Goal: Information Seeking & Learning: Learn about a topic

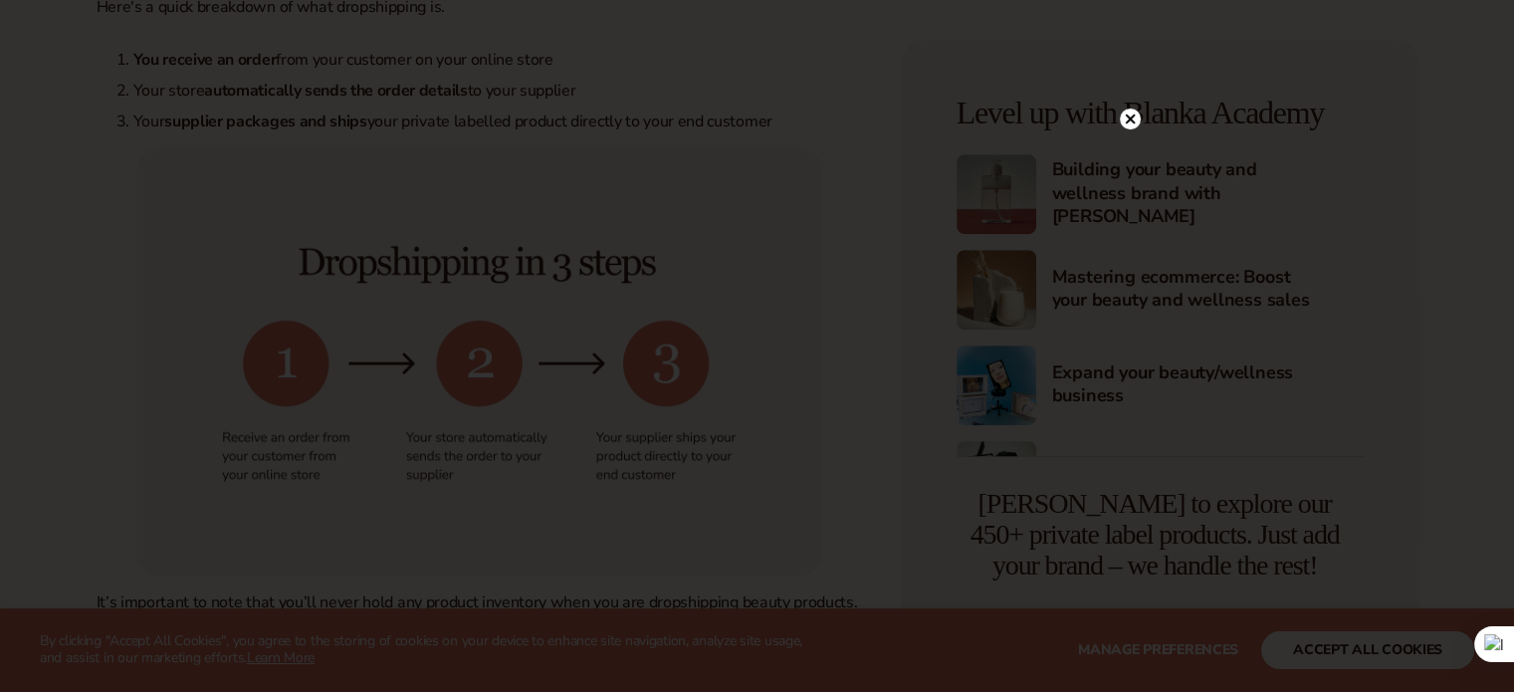
scroll to position [959, 0]
click at [1132, 351] on div at bounding box center [757, 346] width 1514 height 692
click at [1129, 125] on icon at bounding box center [1120, 118] width 21 height 21
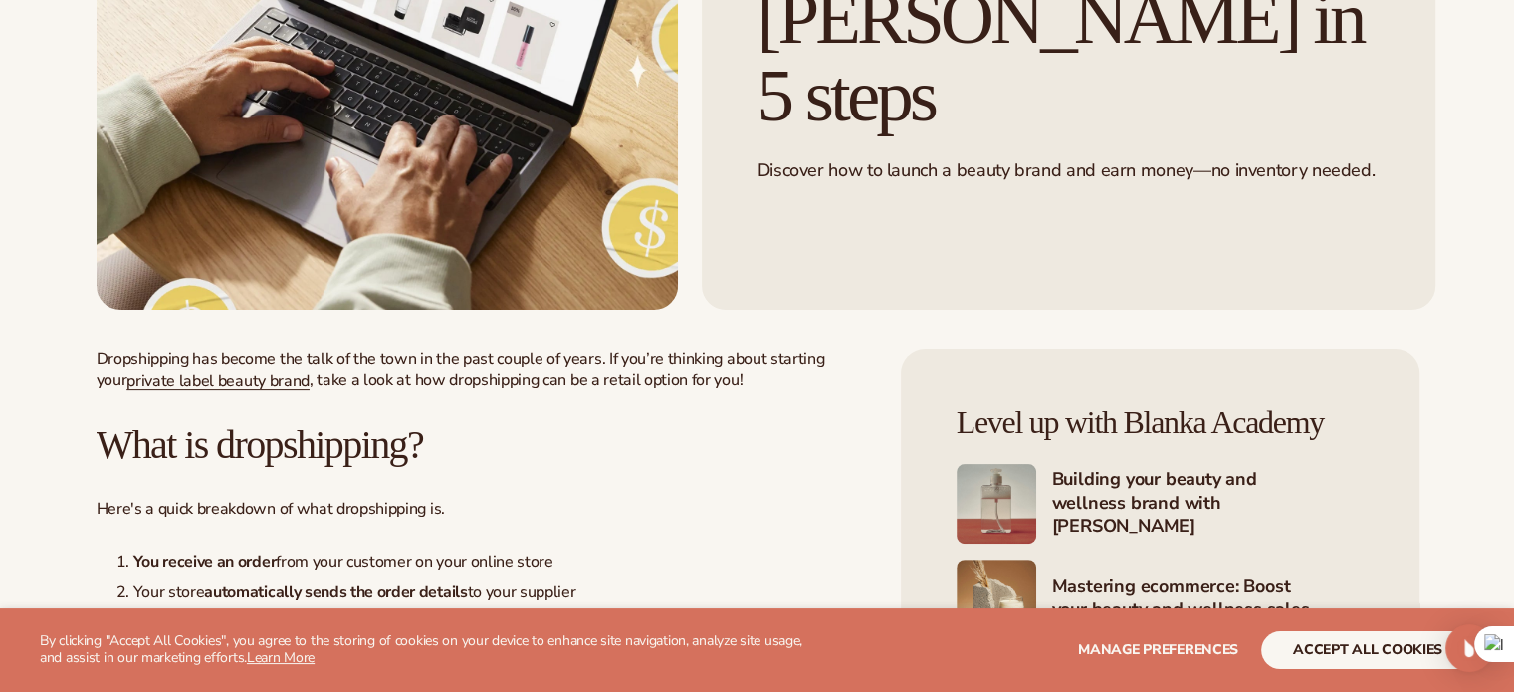
scroll to position [0, 0]
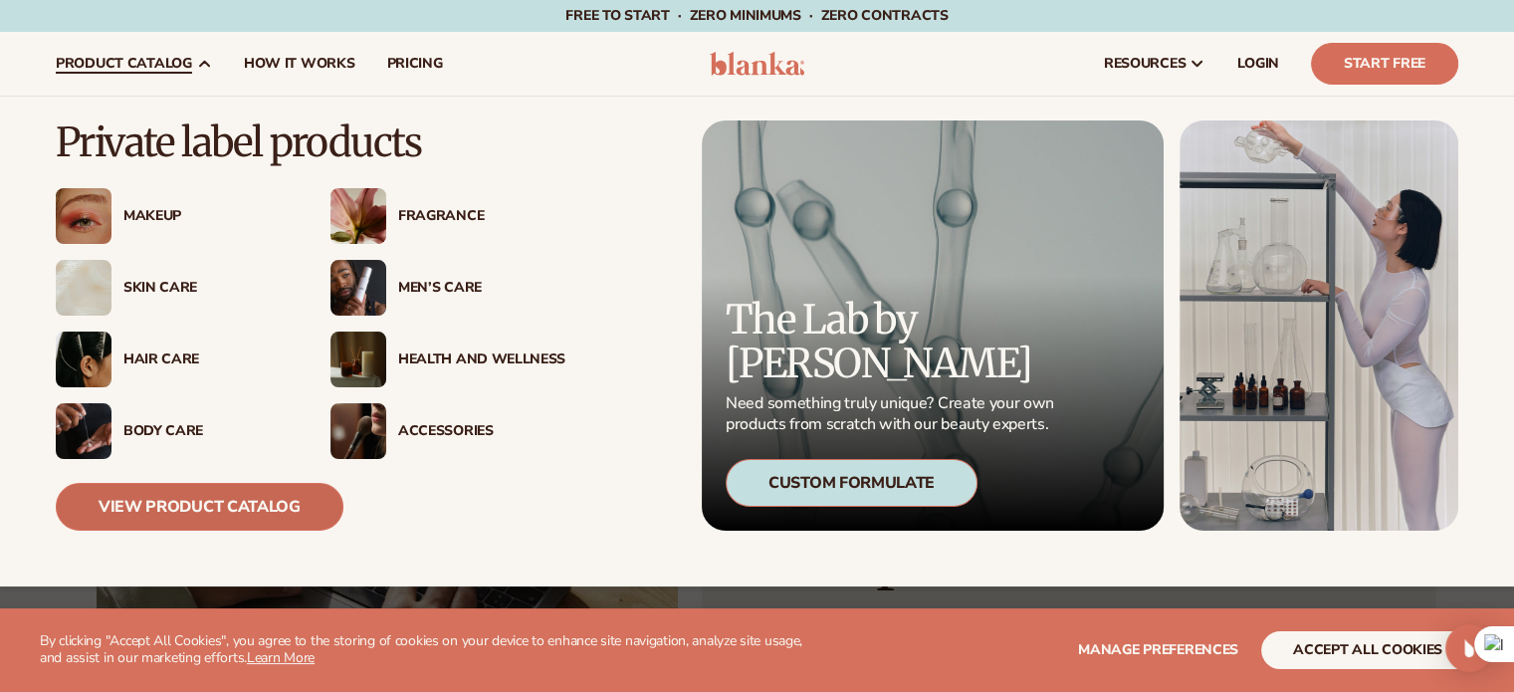
click at [223, 502] on link "View Product Catalog" at bounding box center [200, 507] width 288 height 48
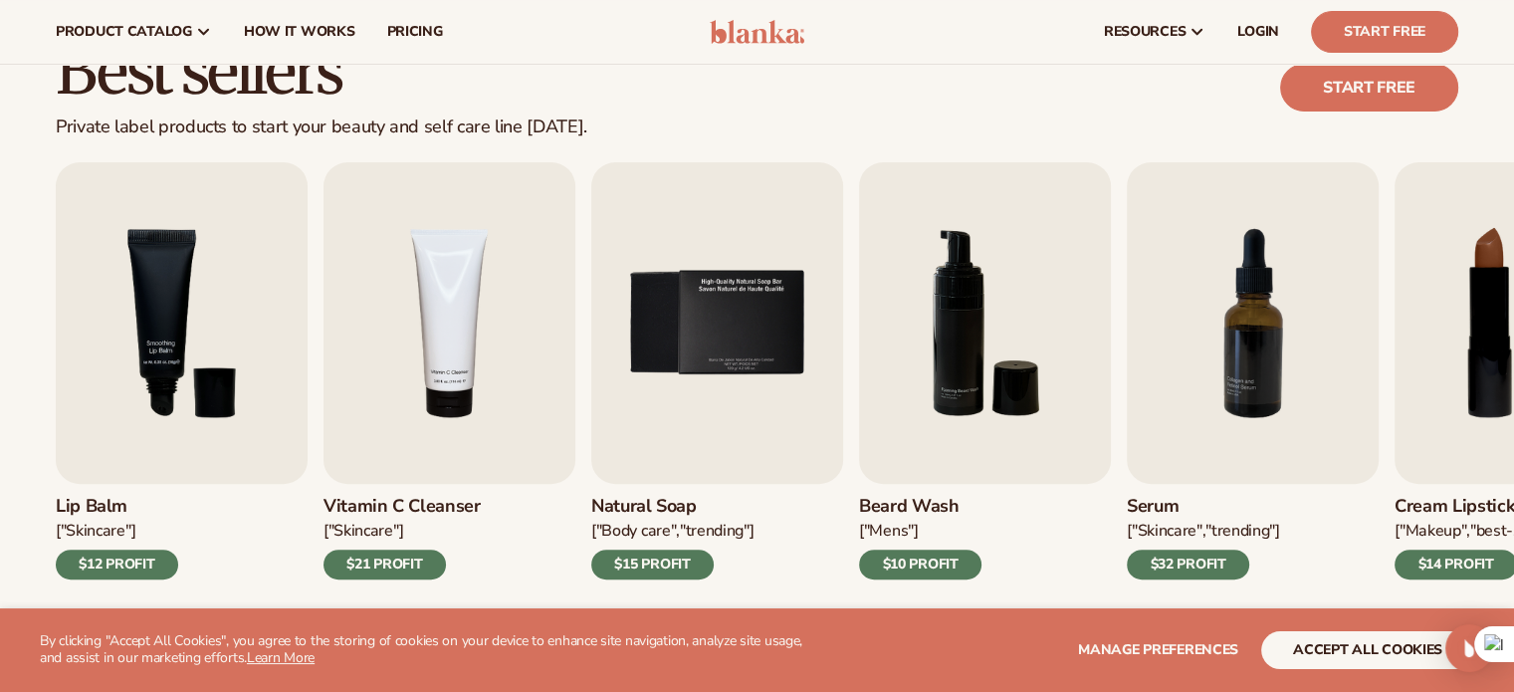
scroll to position [525, 0]
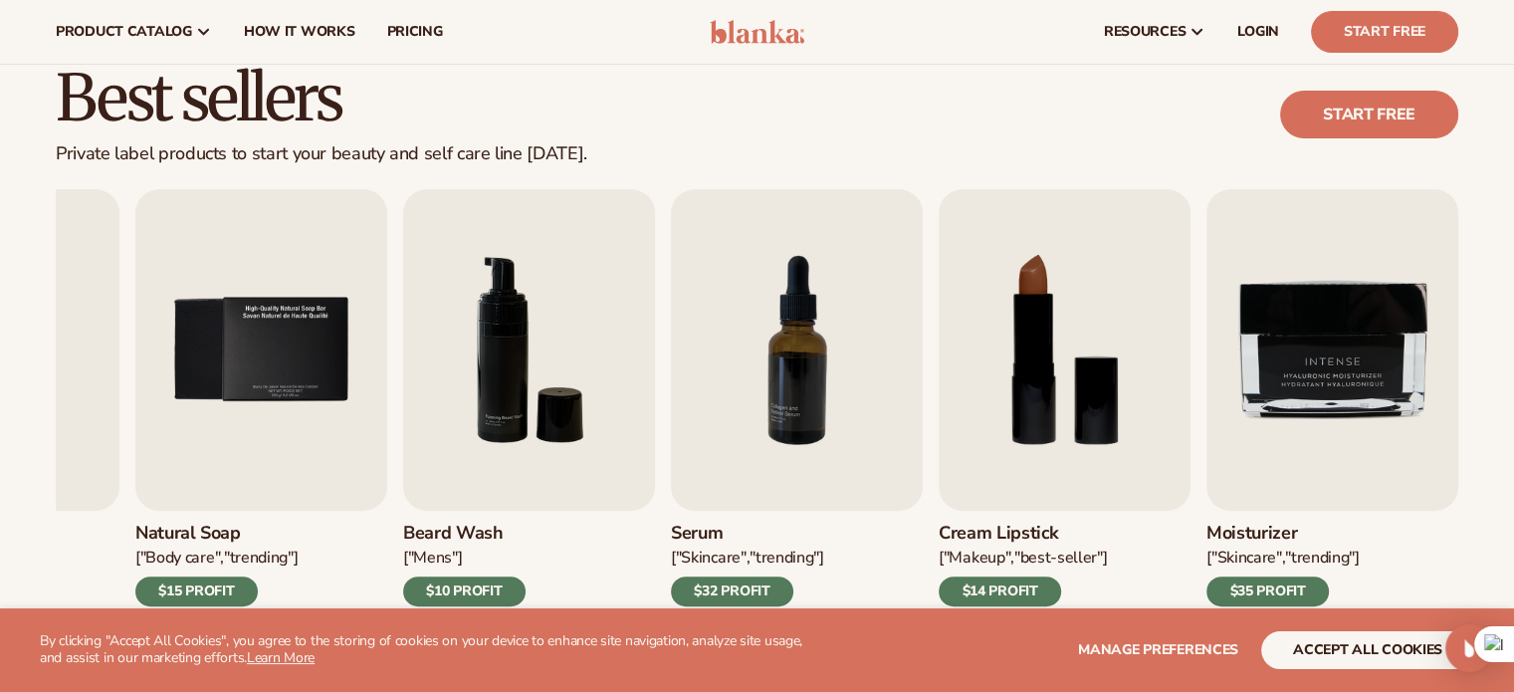
click at [1018, 134] on div "Best sellers Private label products to start your beauty and self care line tod…" at bounding box center [757, 115] width 1402 height 101
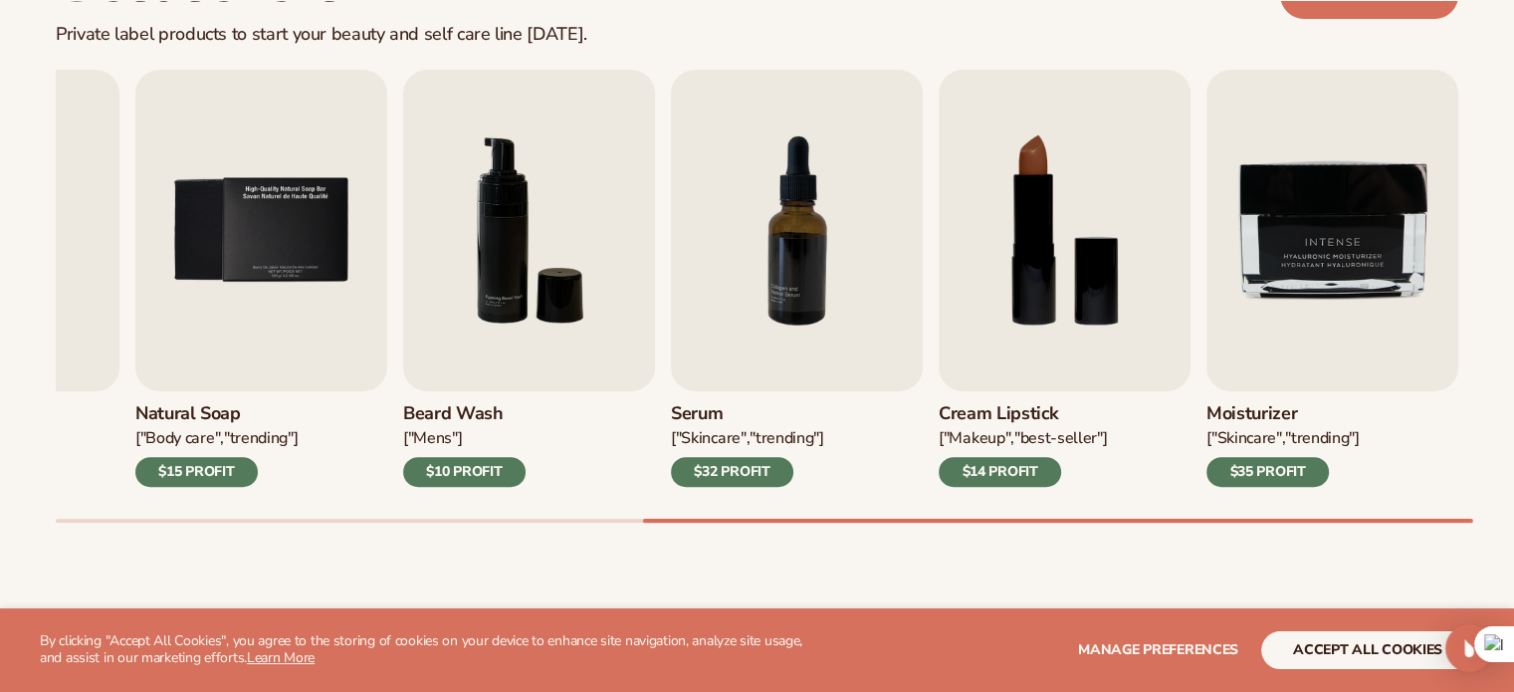
scroll to position [890, 0]
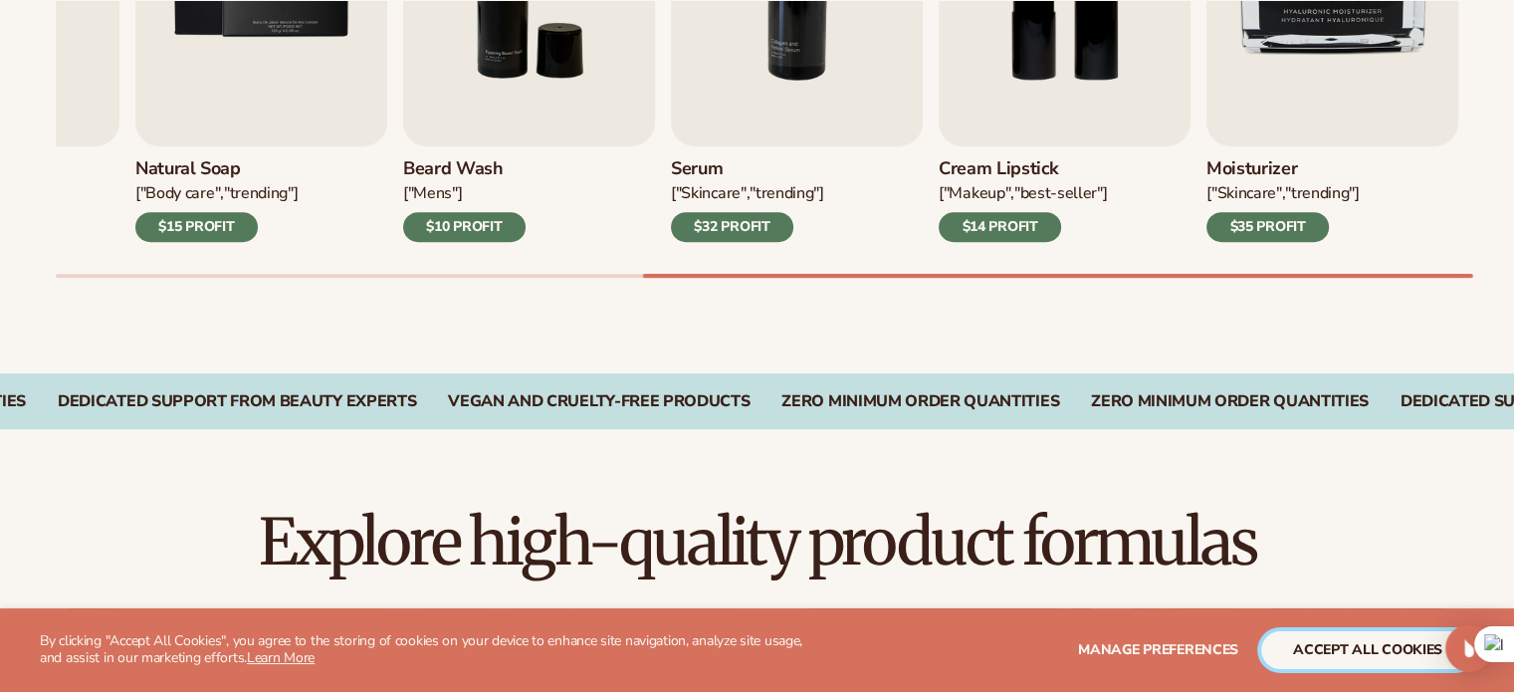
click at [1311, 652] on button "accept all cookies" at bounding box center [1367, 650] width 213 height 38
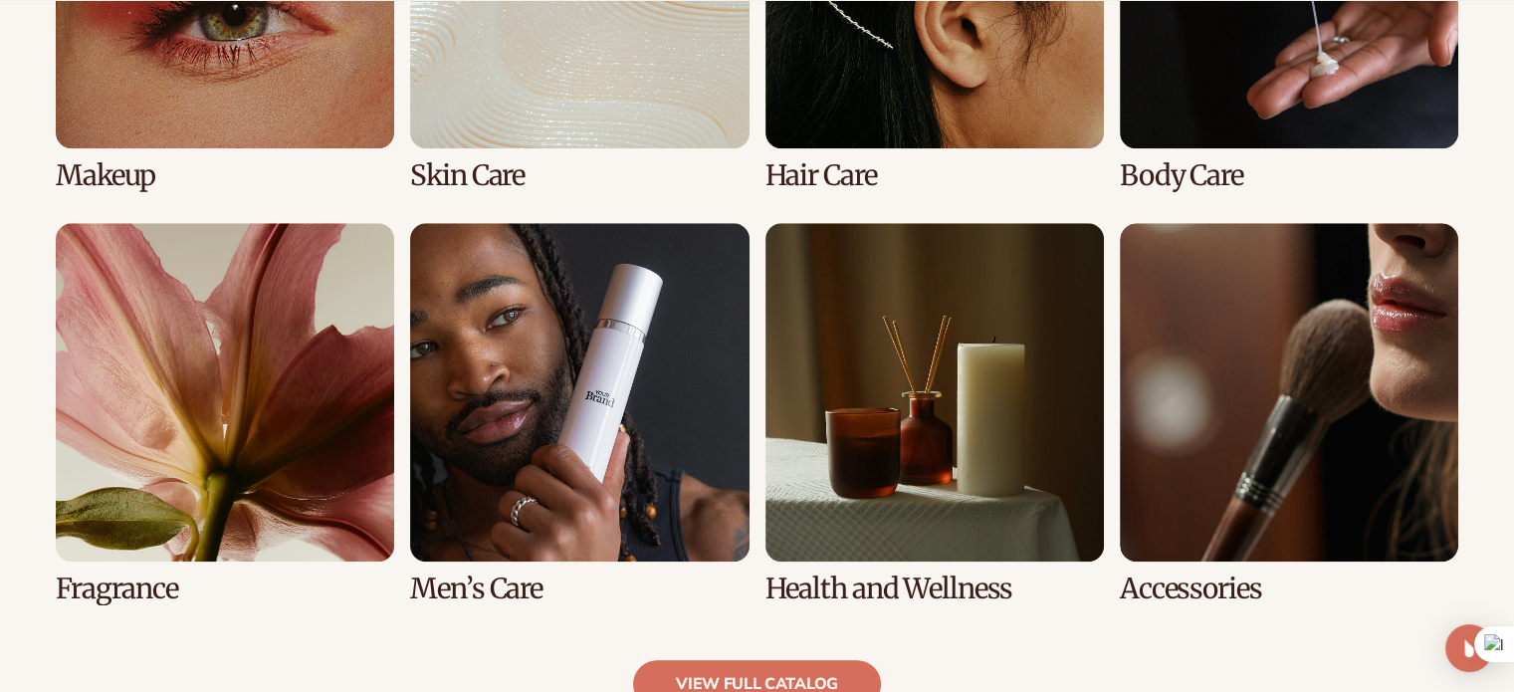
scroll to position [1703, 0]
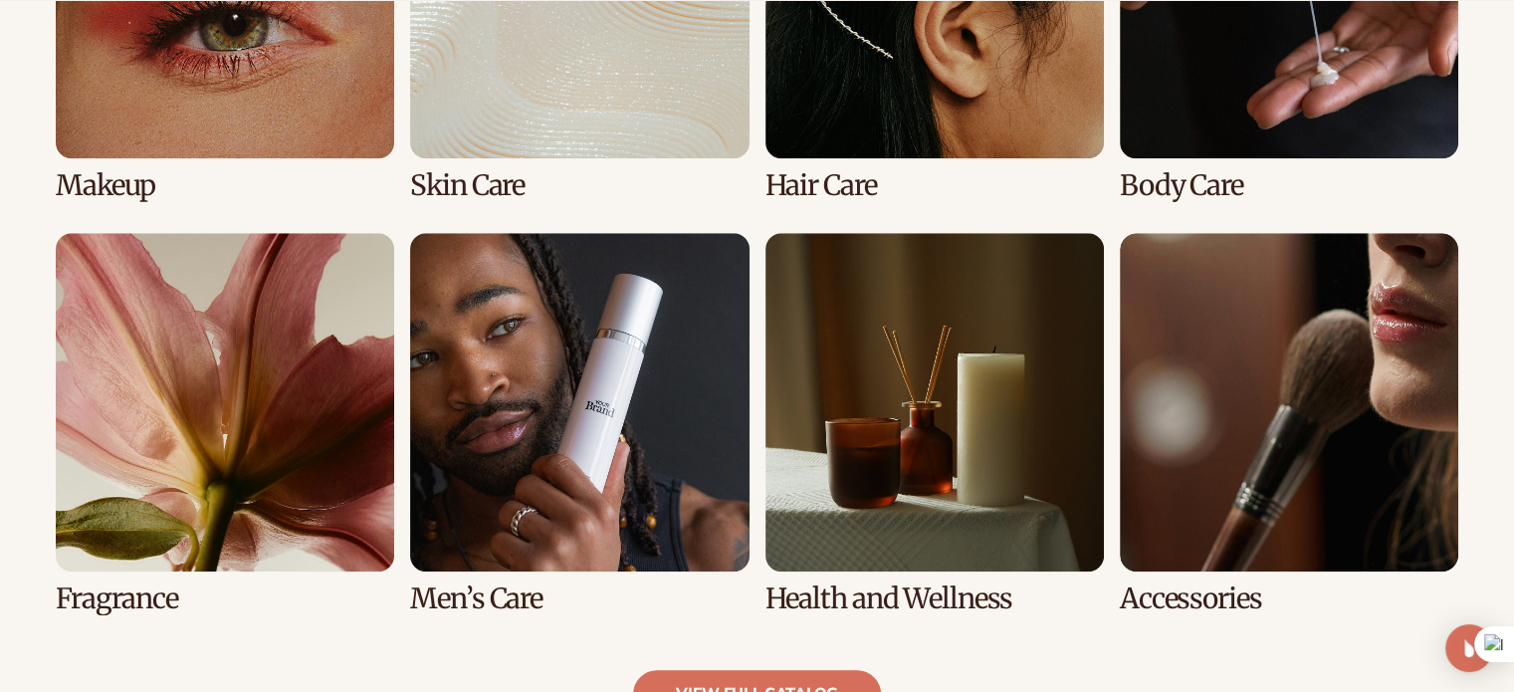
scroll to position [1708, 0]
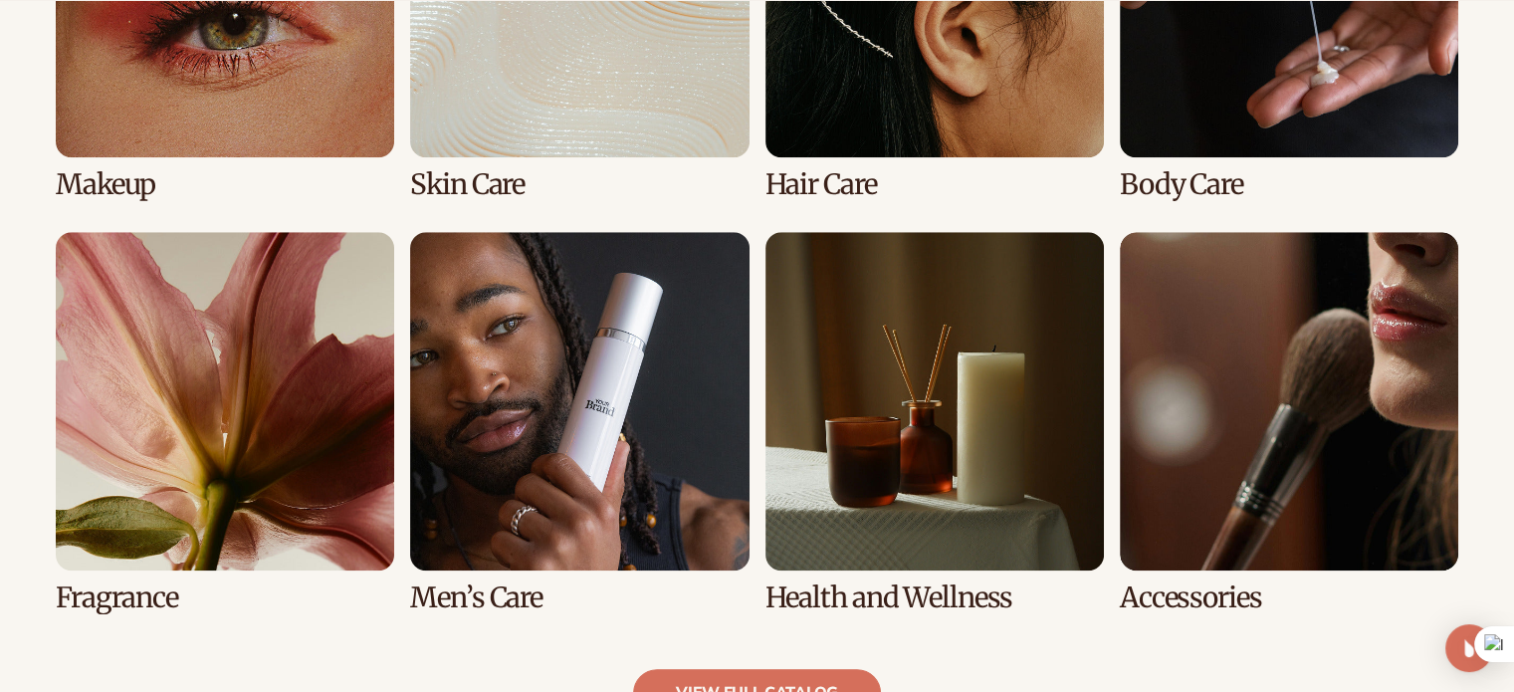
click at [1253, 134] on link "4 / 8" at bounding box center [1289, 9] width 338 height 381
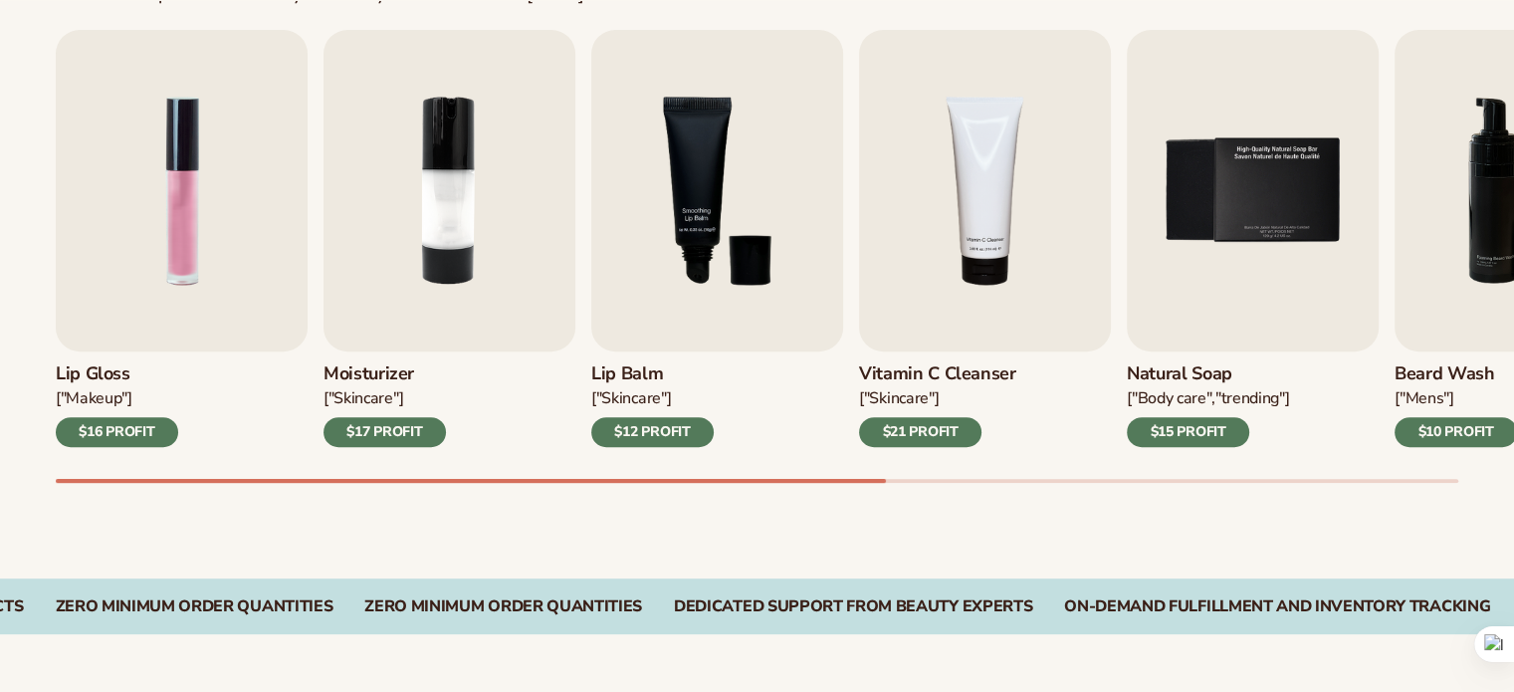
scroll to position [688, 0]
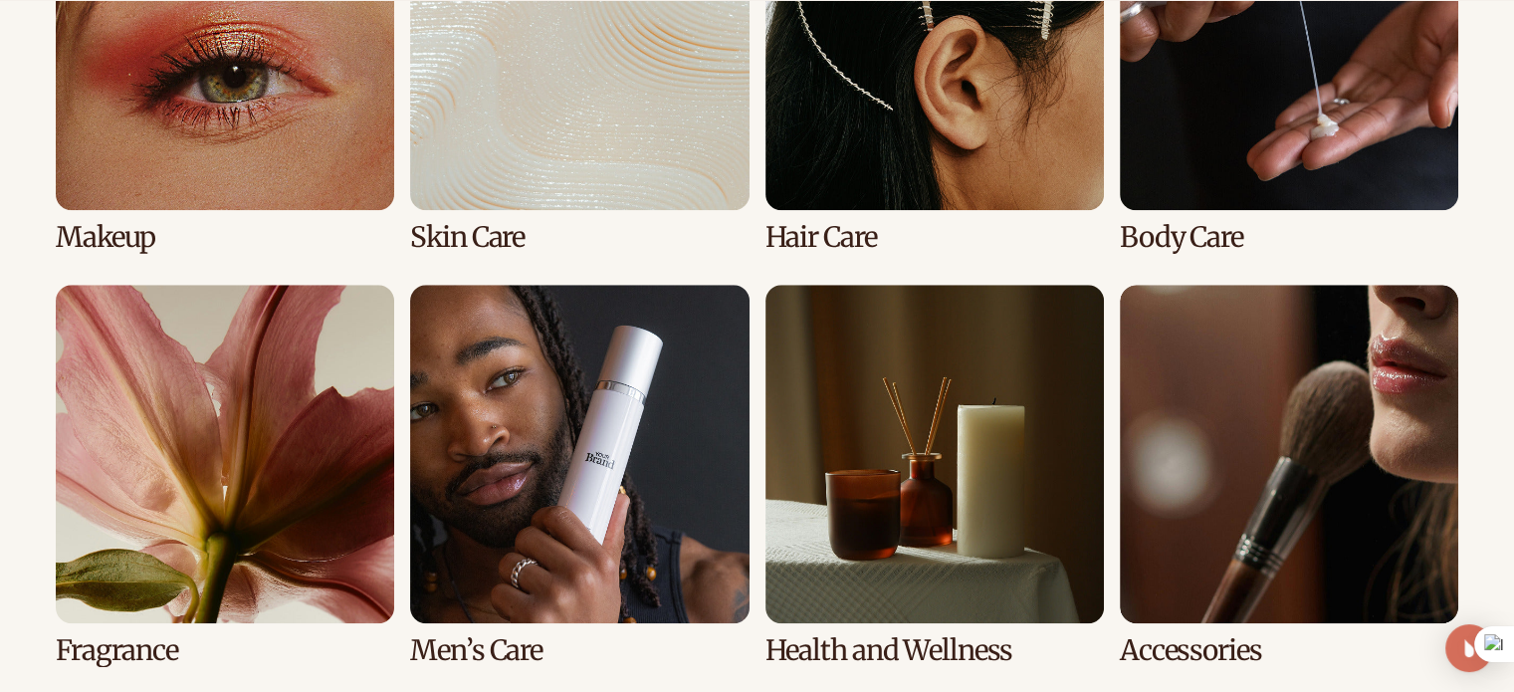
click at [1326, 509] on link "8 / 8" at bounding box center [1289, 475] width 338 height 381
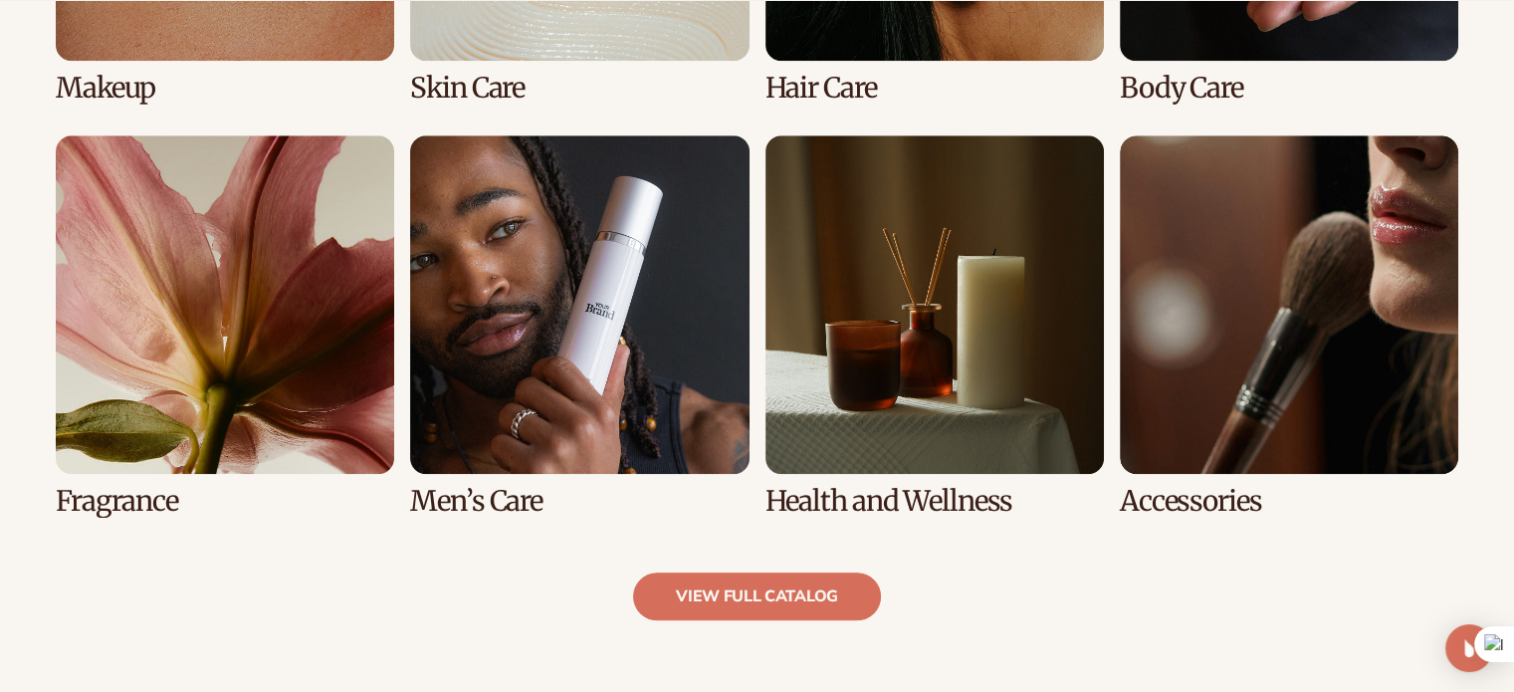
scroll to position [1775, 0]
click at [800, 590] on link "view full catalog" at bounding box center [757, 596] width 248 height 48
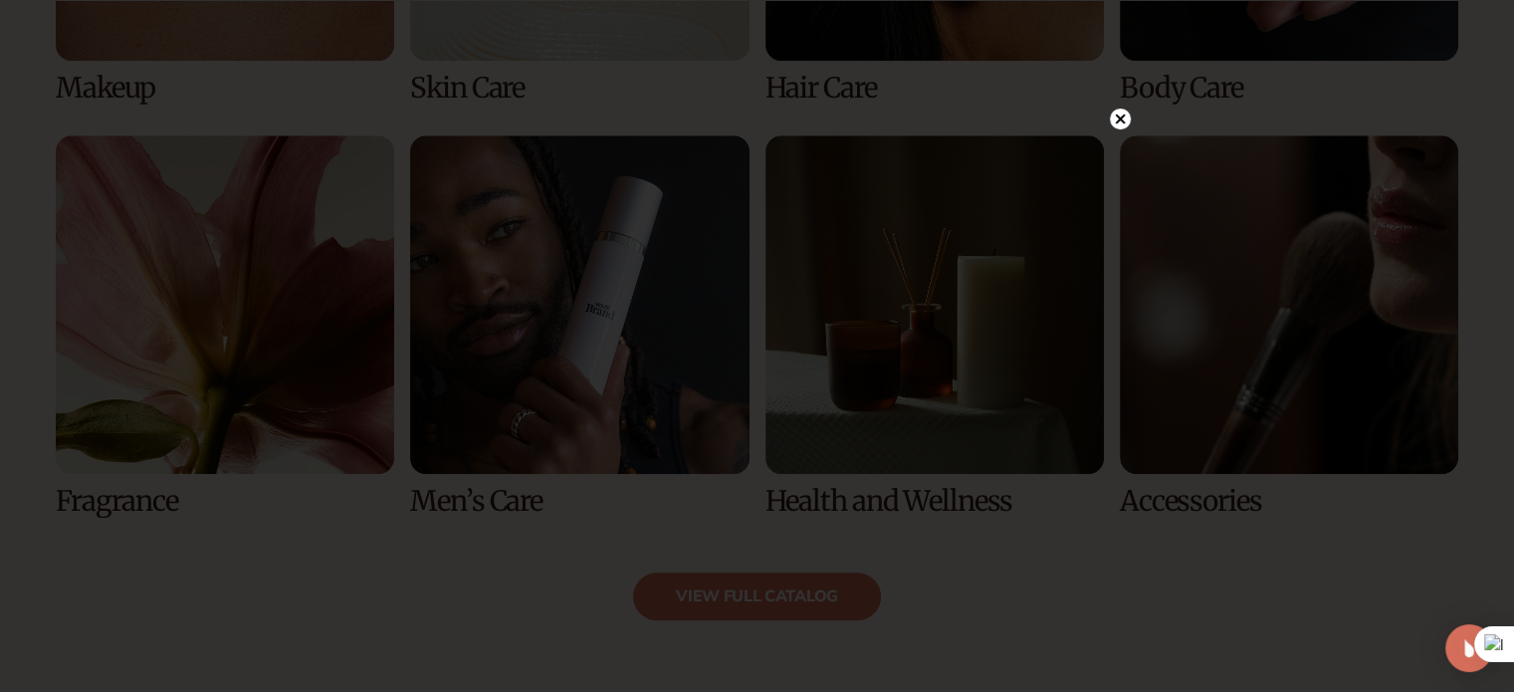
click at [1118, 102] on div at bounding box center [1120, 119] width 21 height 35
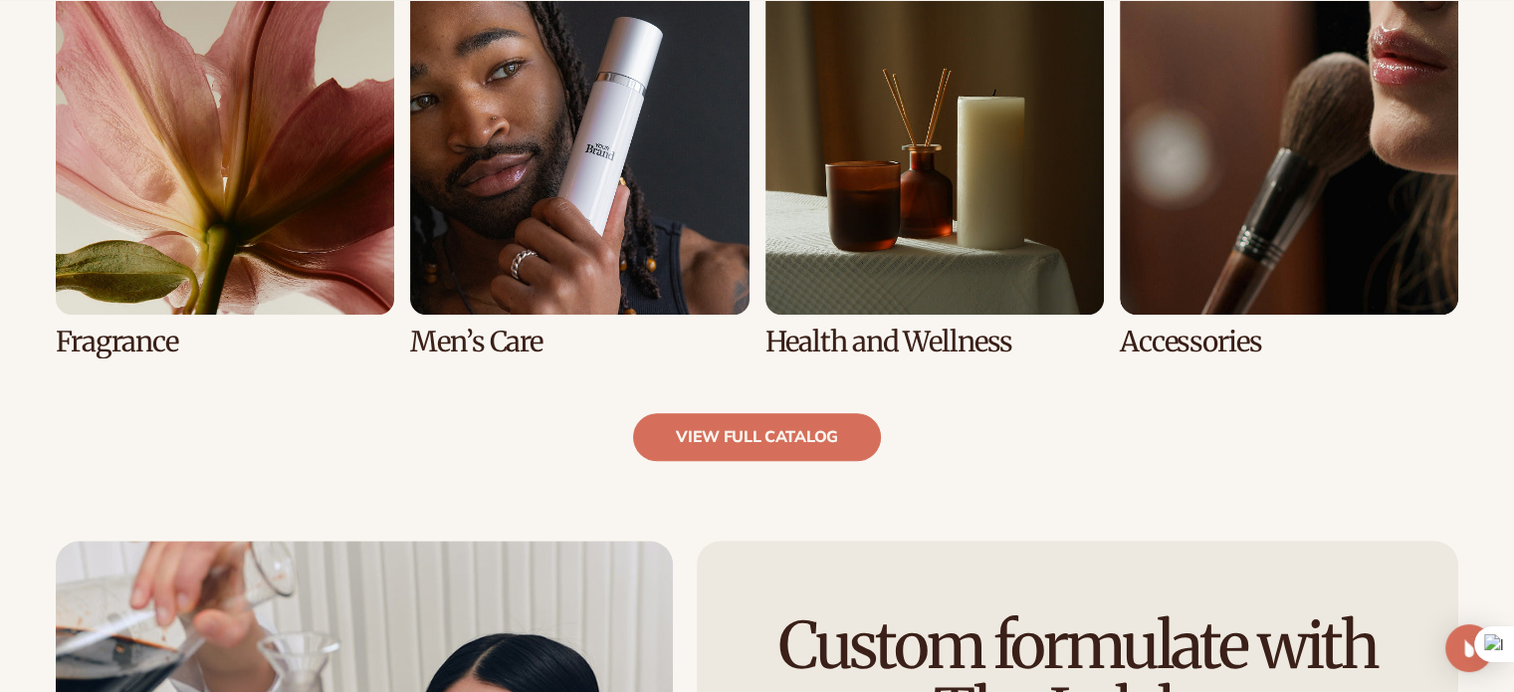
scroll to position [1949, 0]
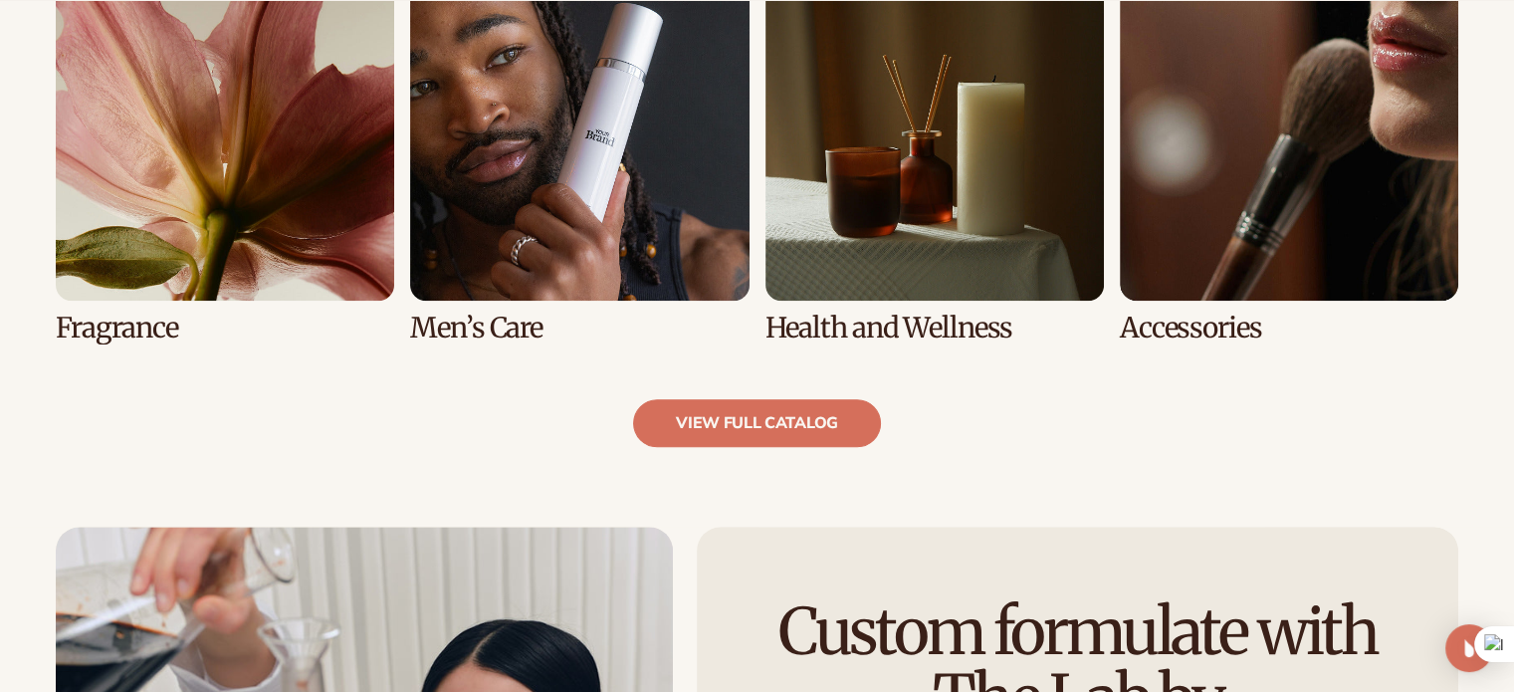
click at [589, 248] on link "6 / 8" at bounding box center [579, 152] width 338 height 381
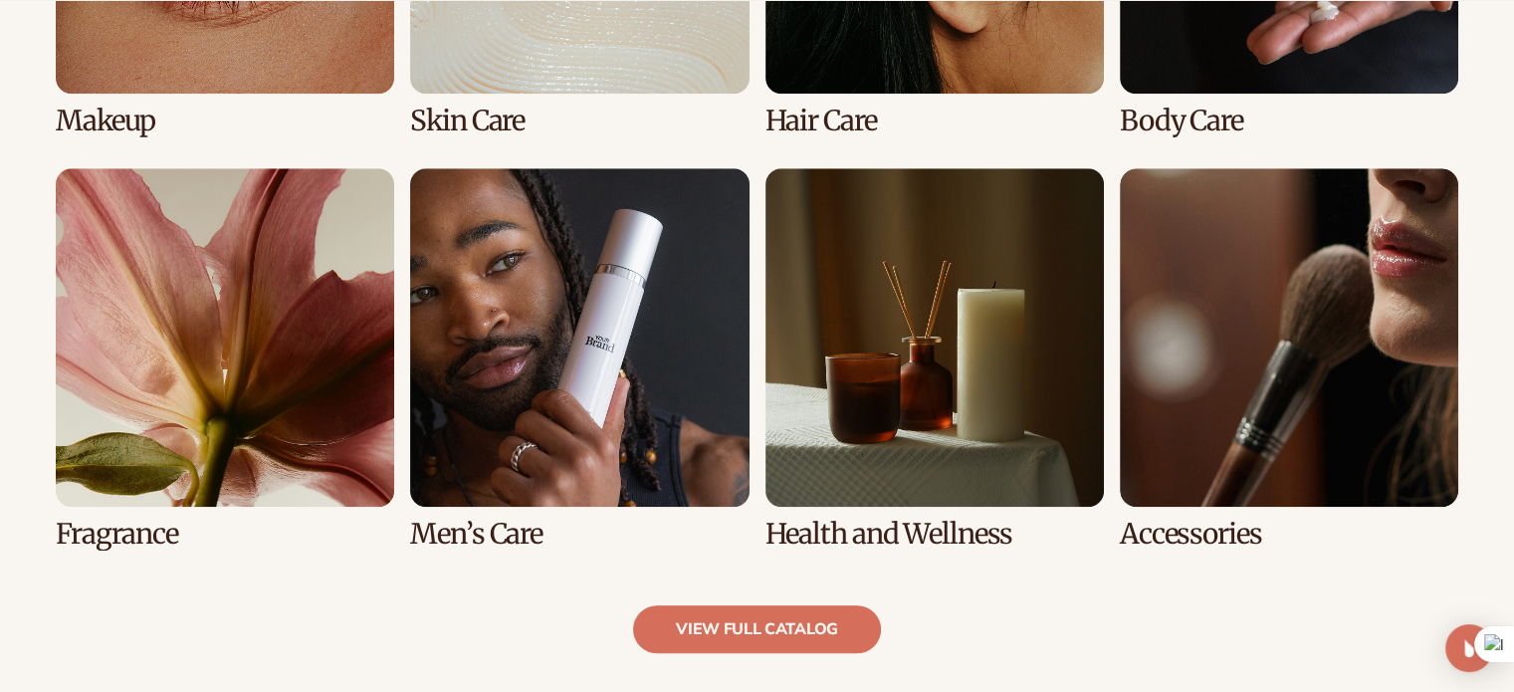
scroll to position [1786, 0]
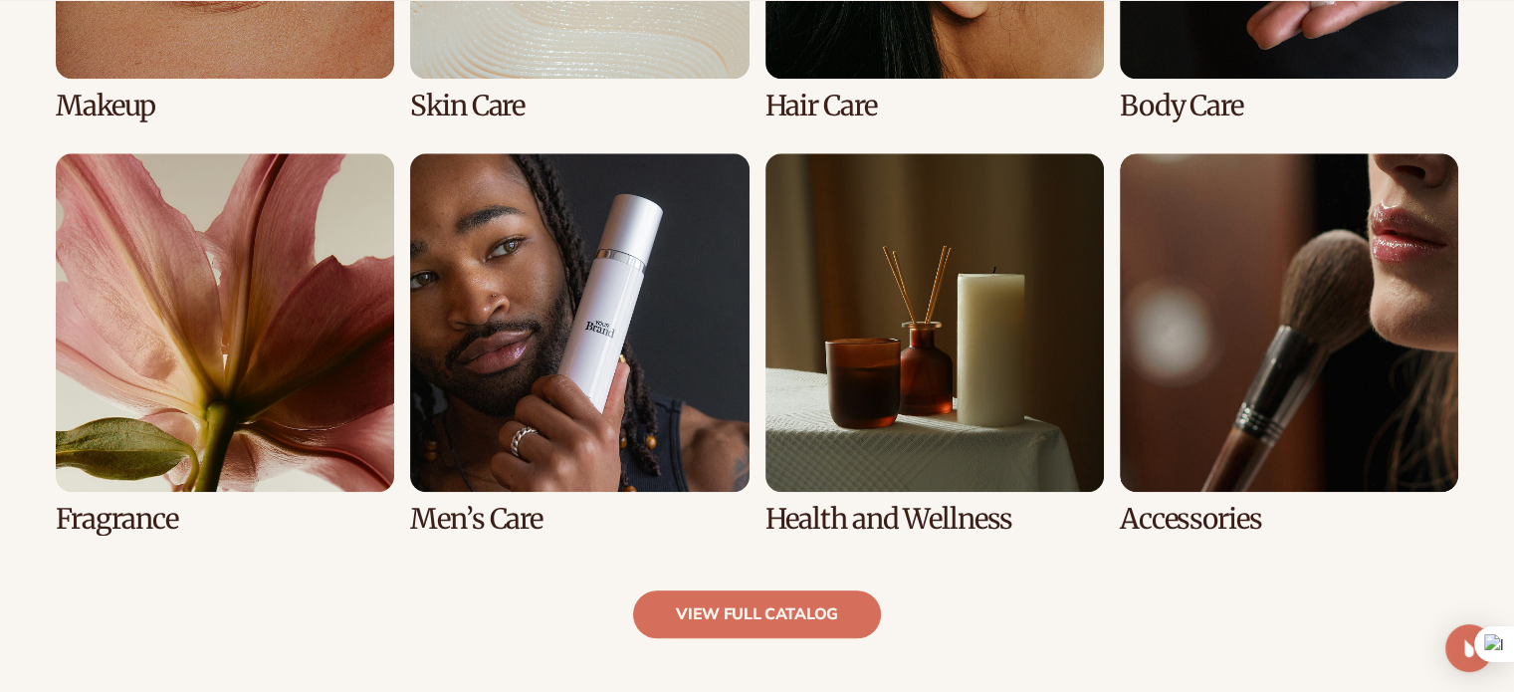
click at [1224, 466] on link "8 / 8" at bounding box center [1289, 343] width 338 height 381
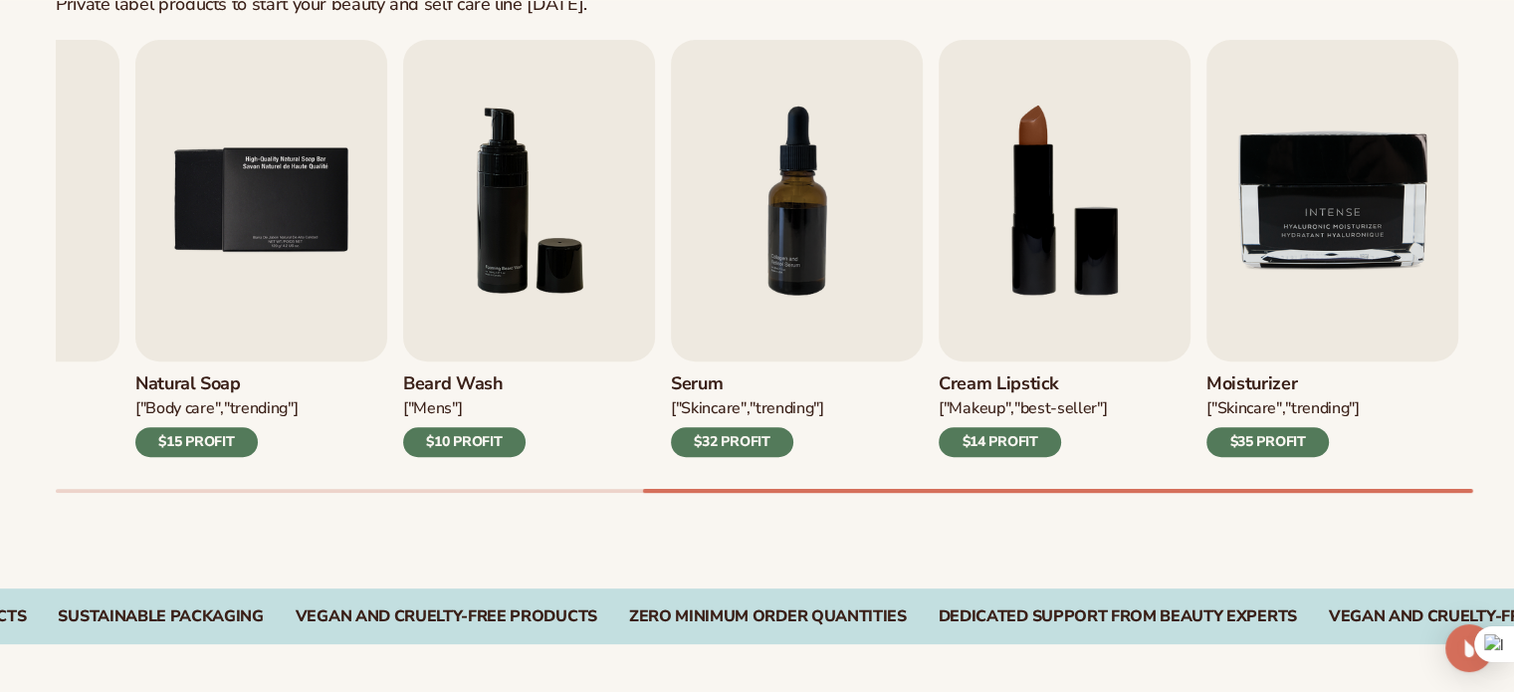
scroll to position [676, 0]
click at [1063, 272] on img "8 / 9" at bounding box center [1064, 199] width 252 height 321
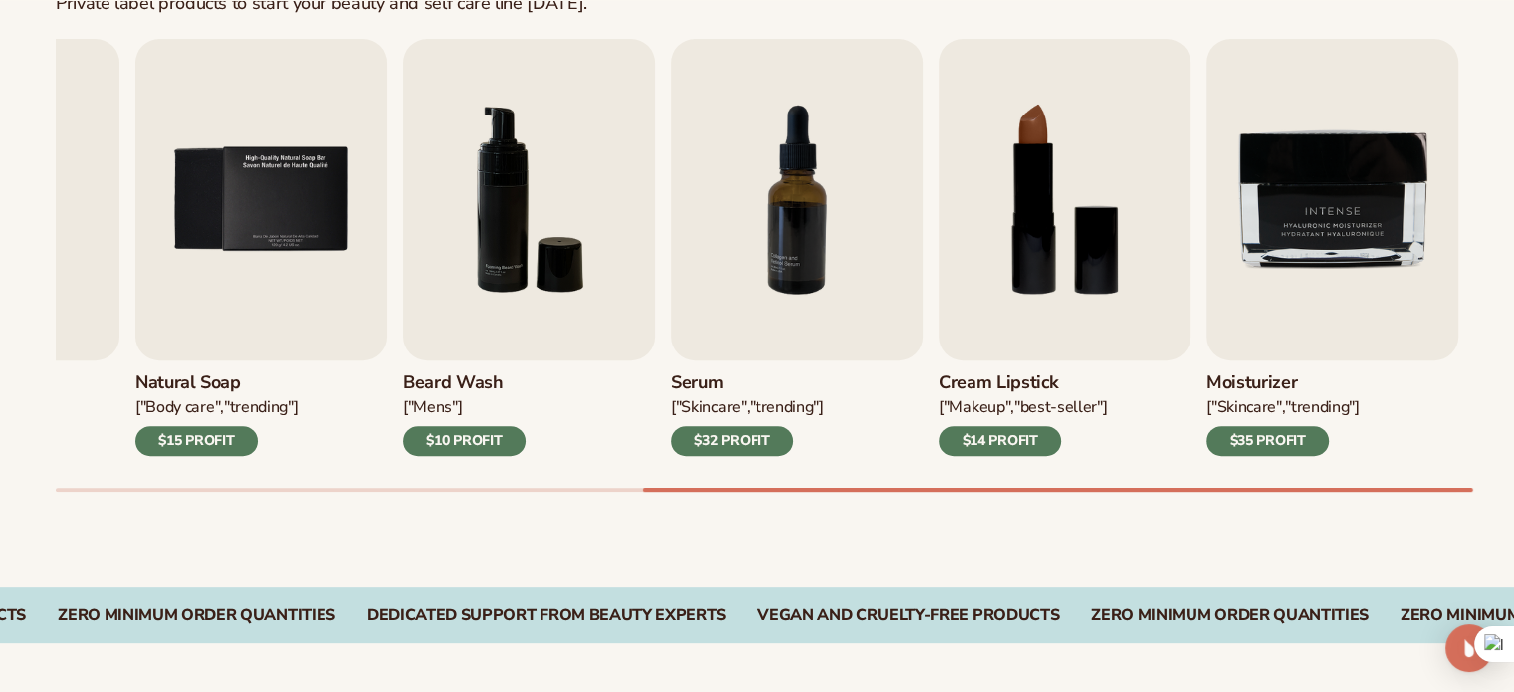
click at [1006, 433] on div "$14 PROFIT" at bounding box center [999, 441] width 122 height 30
click at [1055, 174] on img "8 / 9" at bounding box center [1064, 199] width 252 height 321
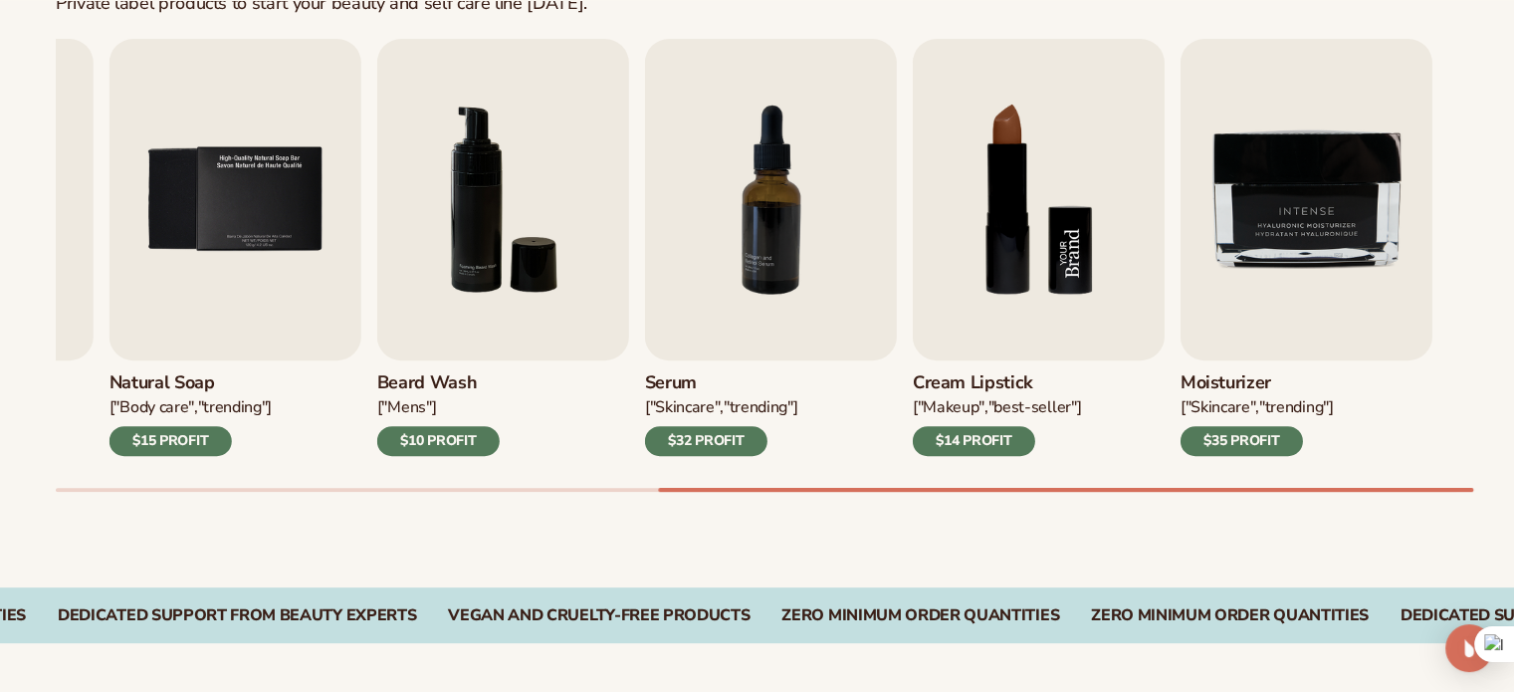
click at [976, 160] on img "8 / 9" at bounding box center [1039, 199] width 252 height 321
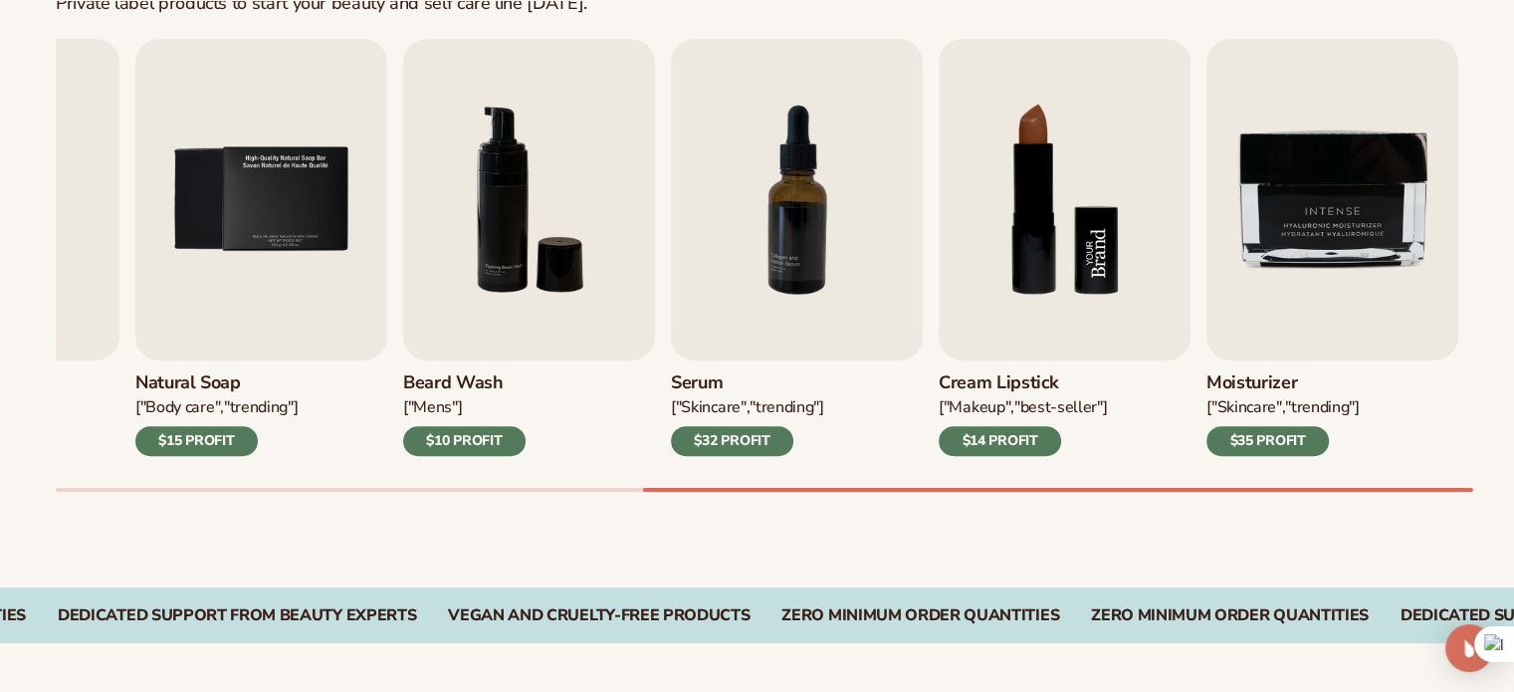
click at [976, 160] on img "8 / 9" at bounding box center [1064, 199] width 252 height 321
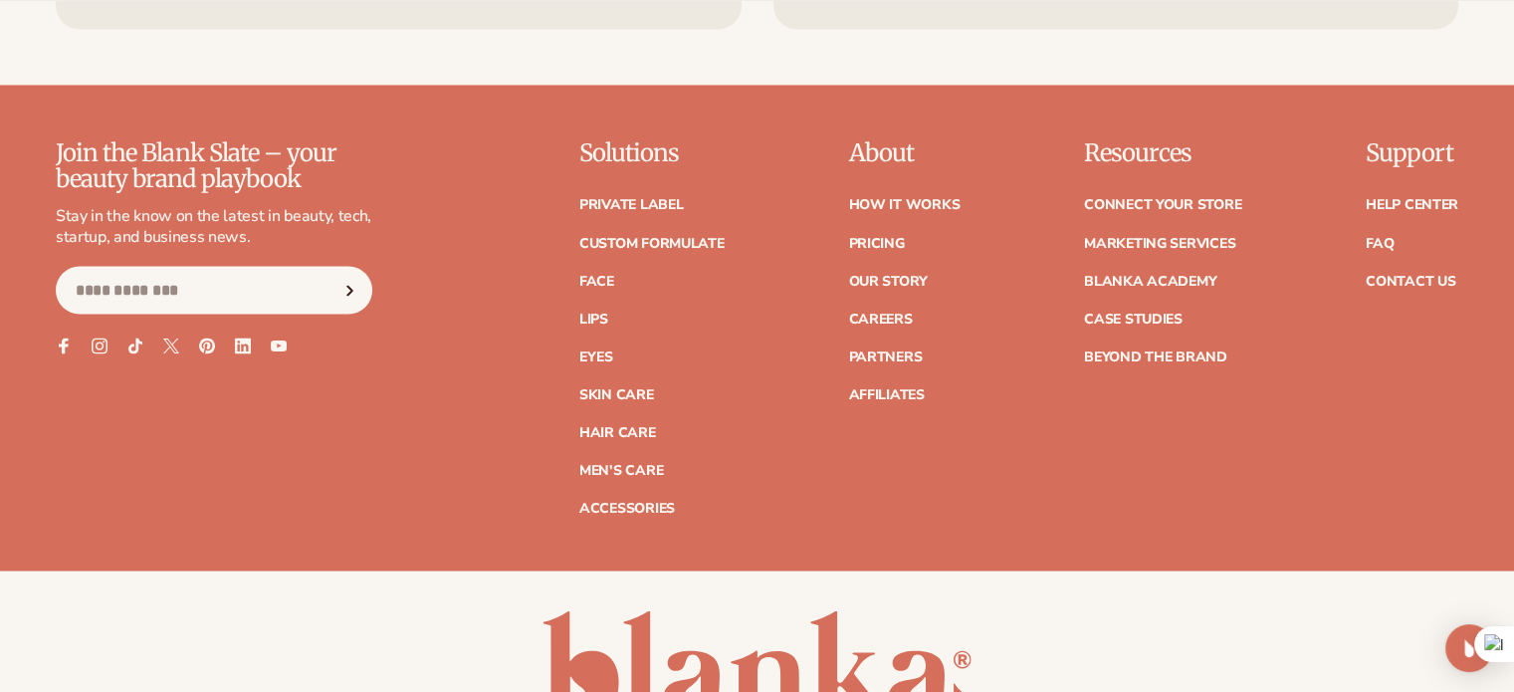
scroll to position [3575, 0]
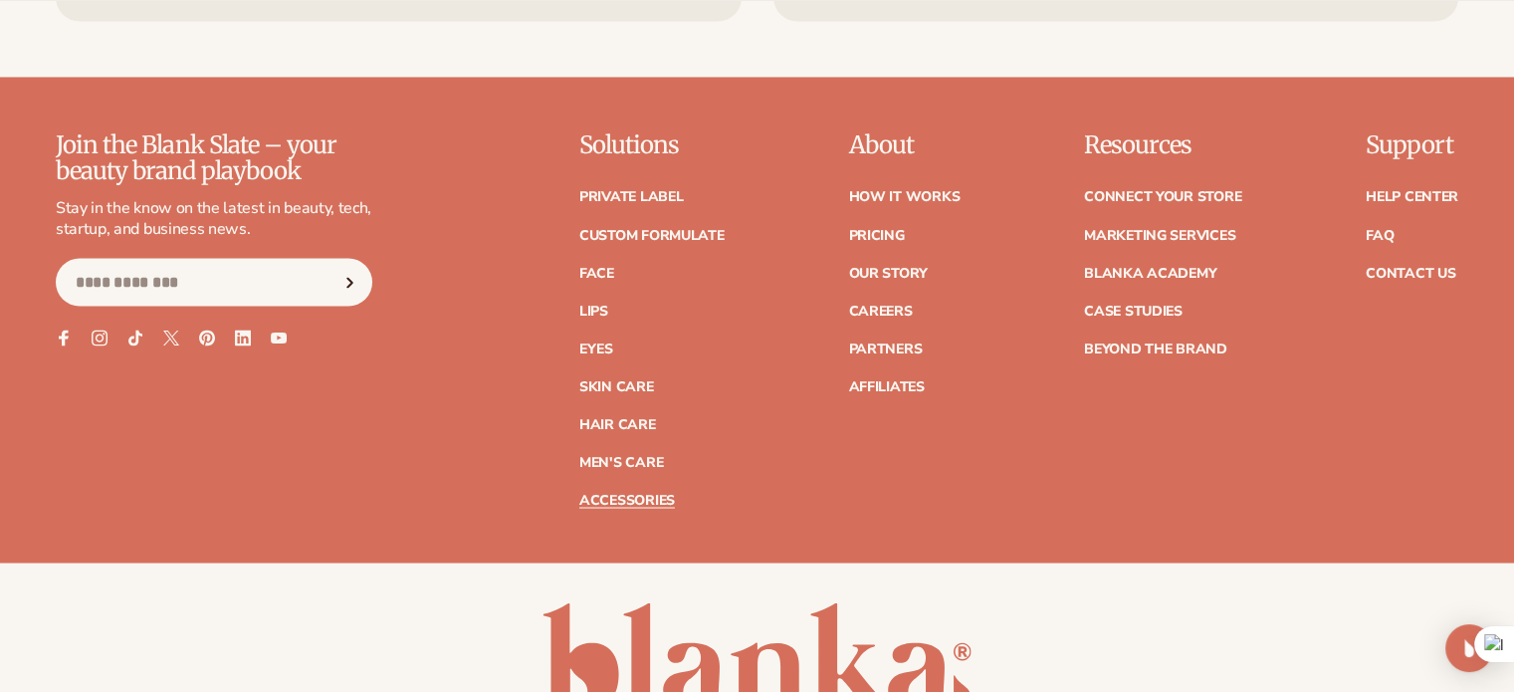
click at [654, 507] on link "Accessories" at bounding box center [627, 500] width 96 height 14
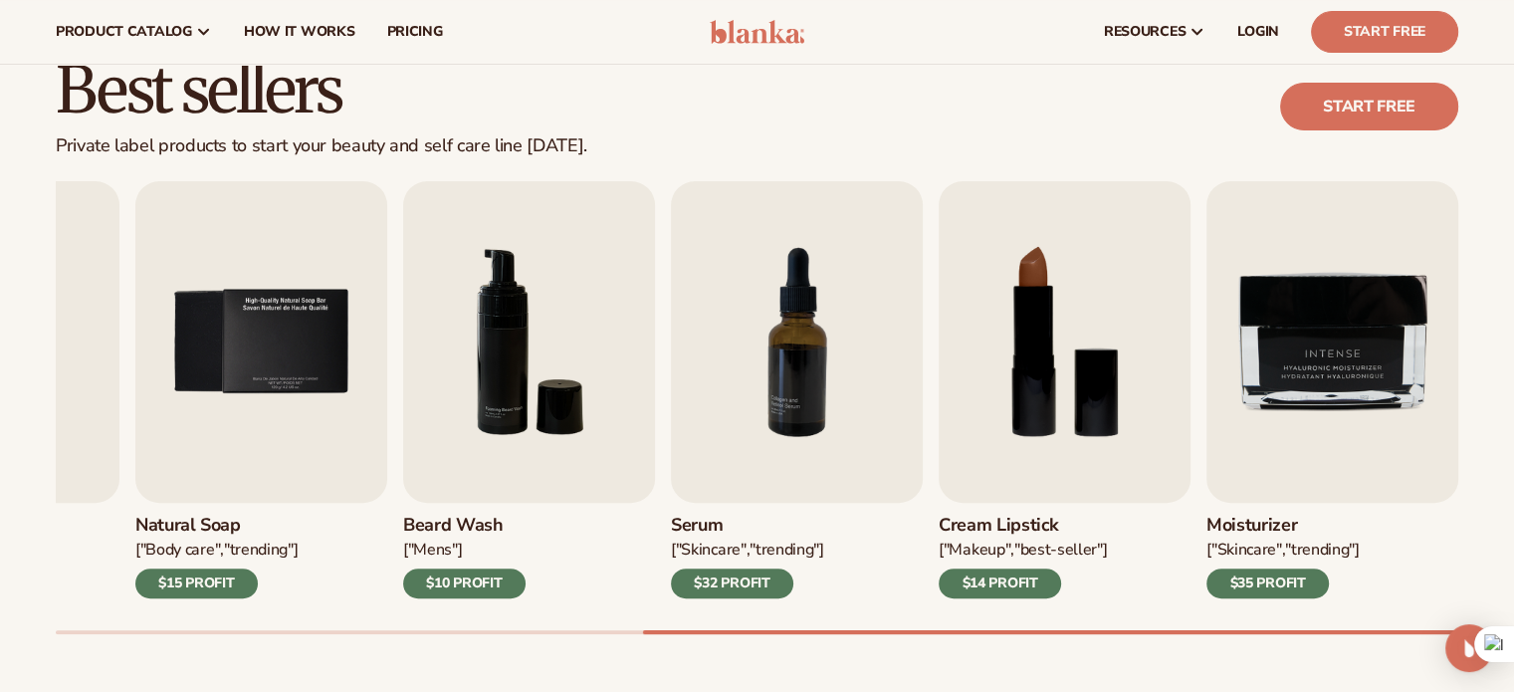
scroll to position [442, 0]
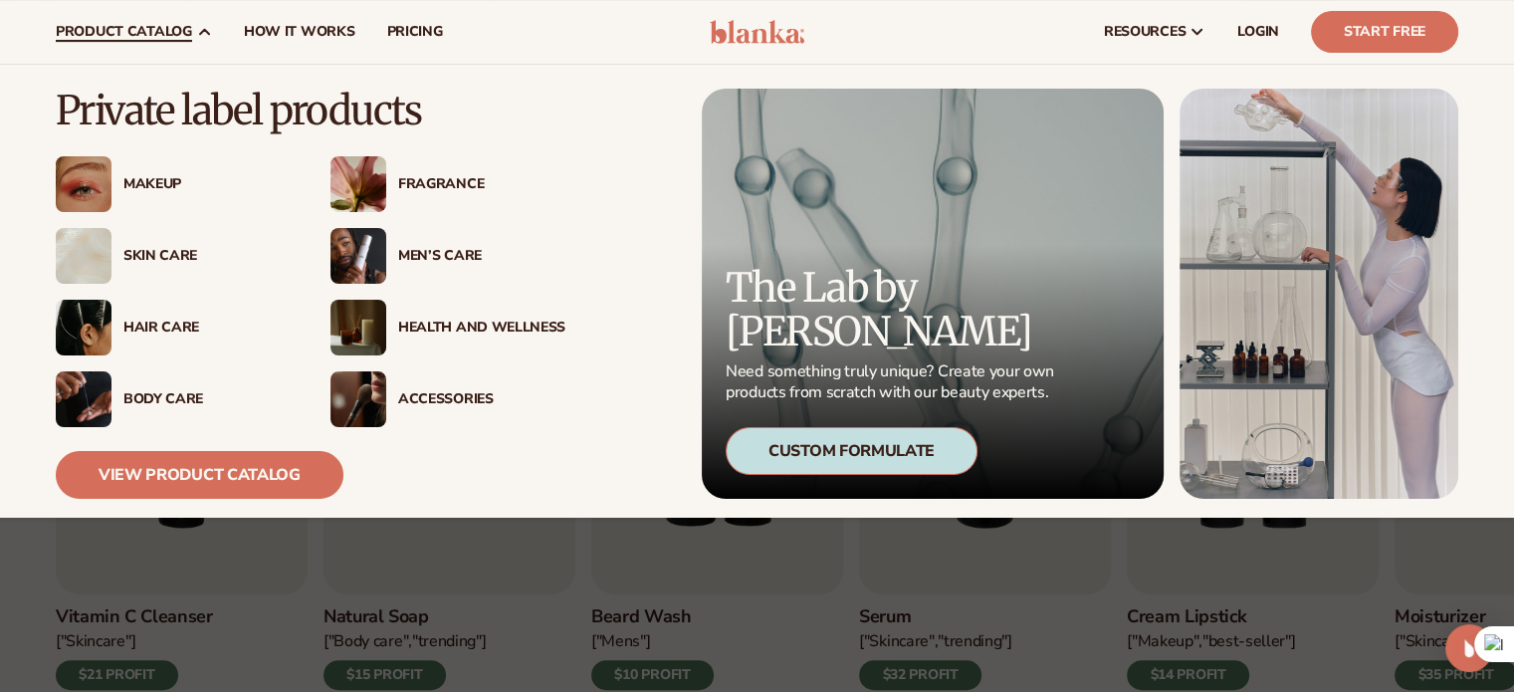
click at [404, 395] on div "Accessories" at bounding box center [481, 399] width 167 height 17
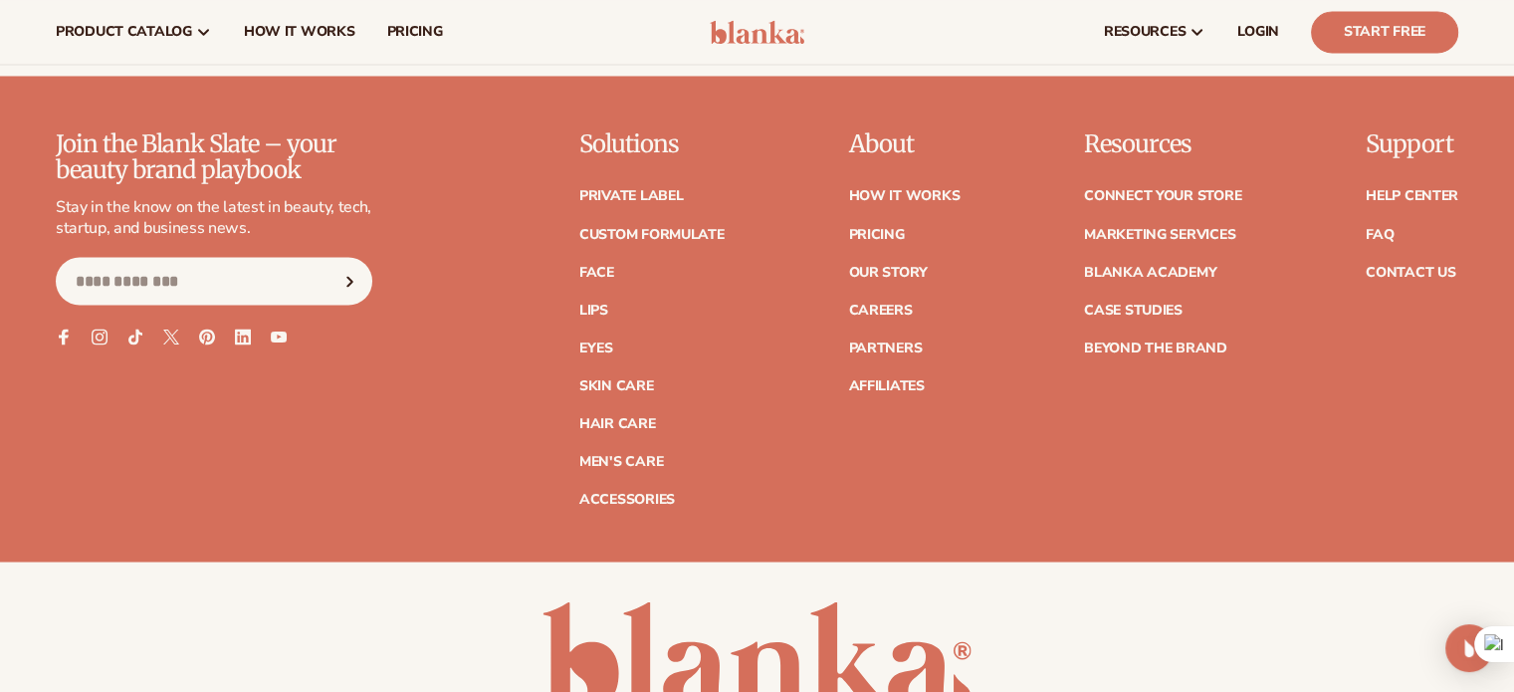
scroll to position [3528, 0]
